Goal: Find specific page/section: Find specific page/section

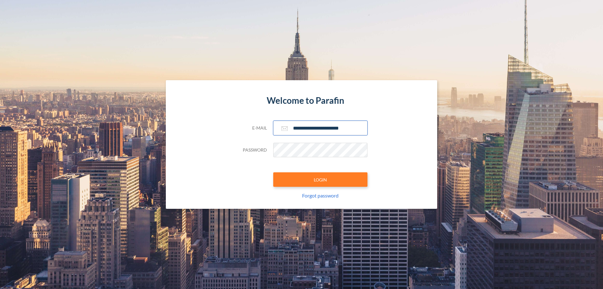
type input "**********"
click at [320, 179] on button "LOGIN" at bounding box center [320, 179] width 94 height 14
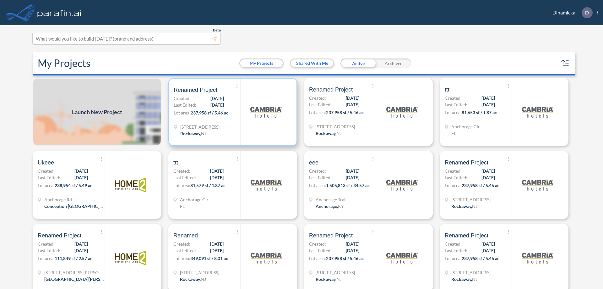
scroll to position [2, 0]
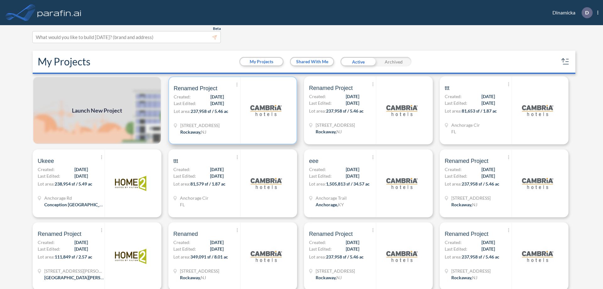
click at [231, 110] on p "Lot area: 237,958 sf / 5.46 ac" at bounding box center [207, 112] width 67 height 9
